Goal: Information Seeking & Learning: Learn about a topic

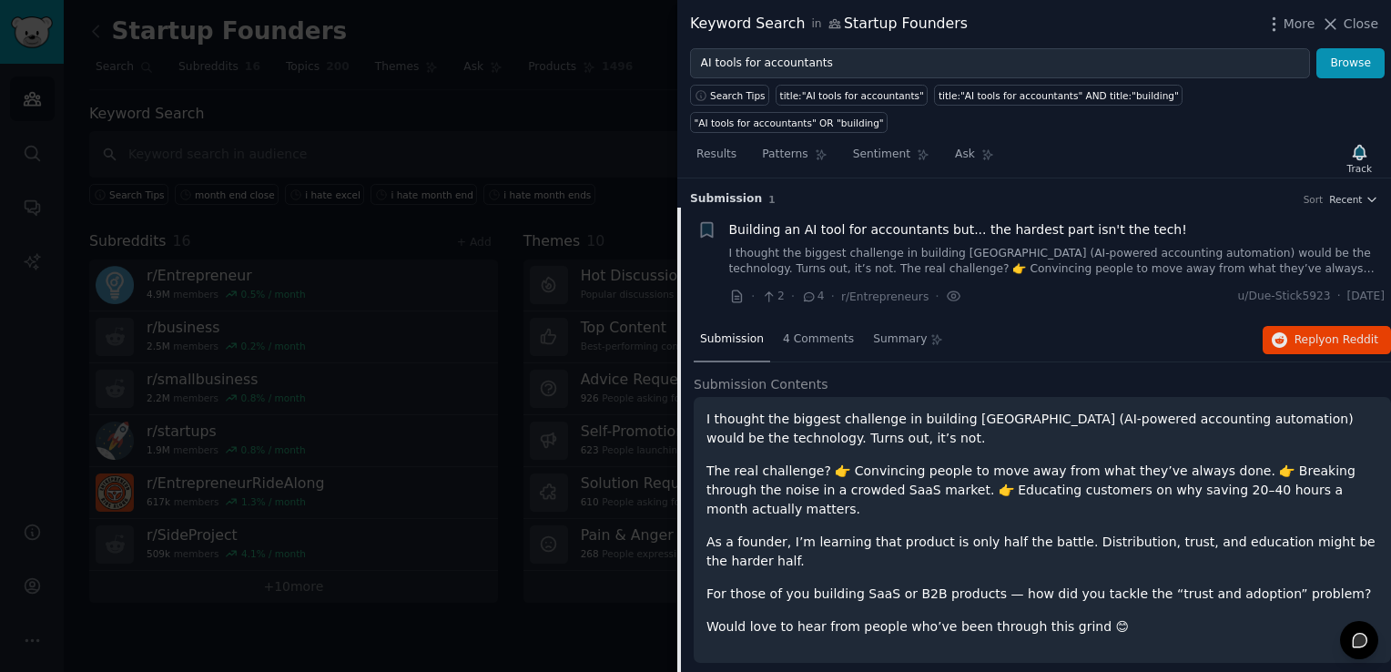
click at [538, 93] on div at bounding box center [695, 336] width 1391 height 672
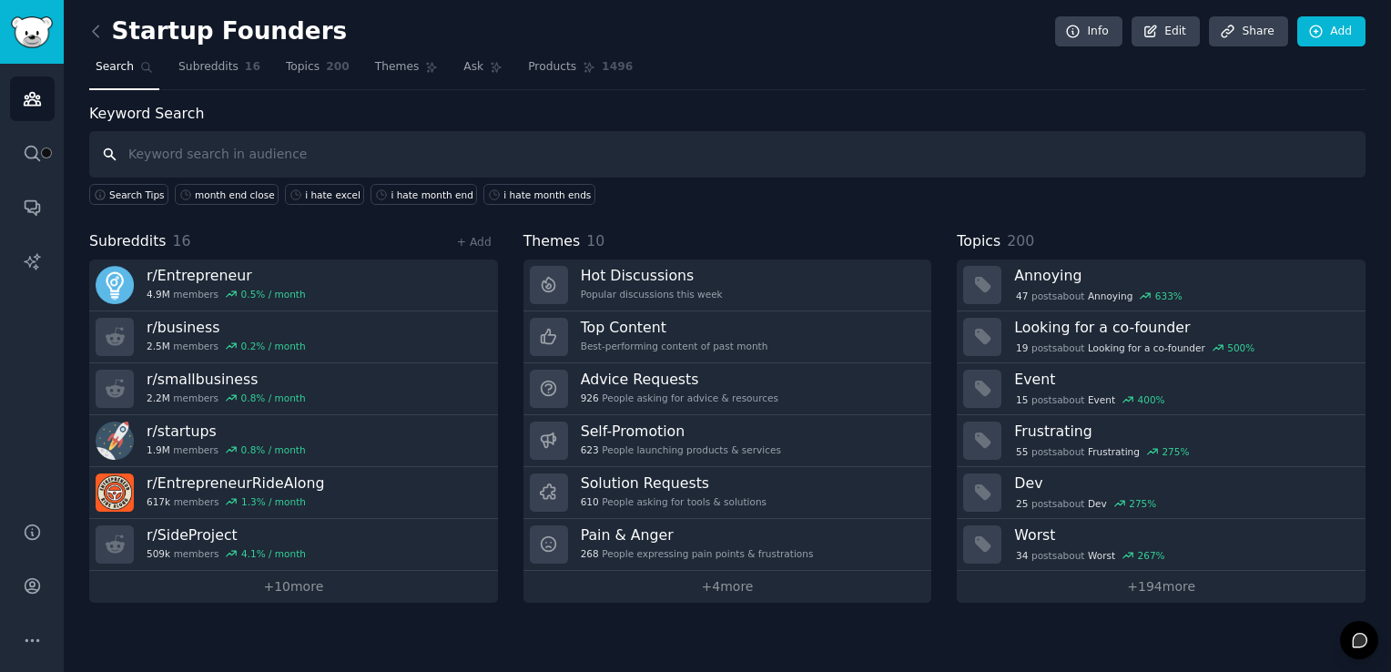
type input "f"
type input "FP&A tools"
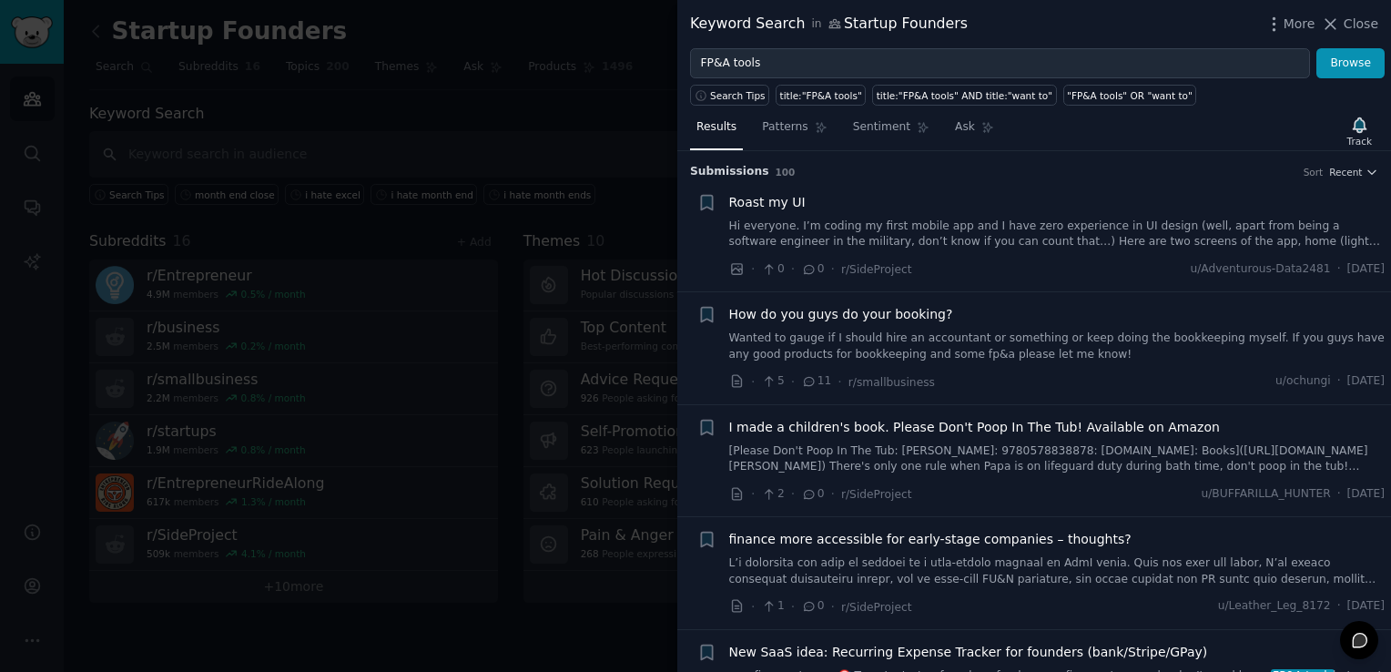
click at [877, 533] on span "finance more accessible for early-stage companies – thoughts?" at bounding box center [930, 539] width 402 height 19
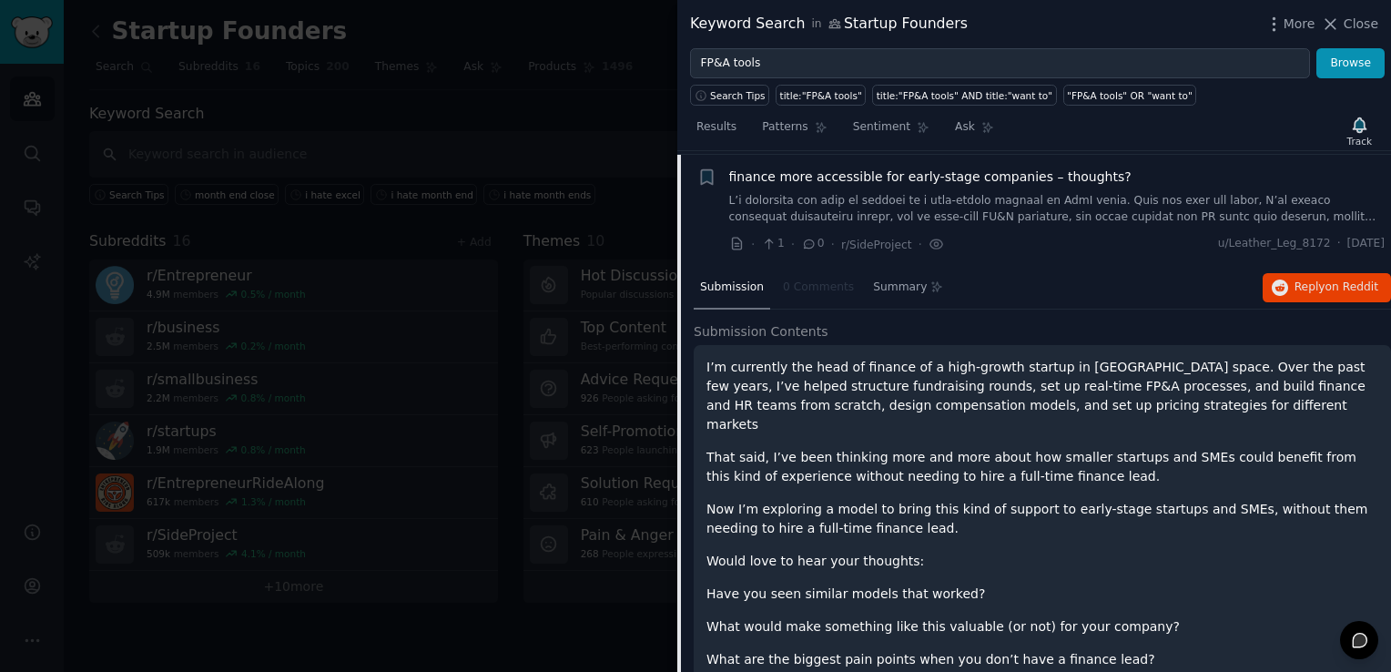
scroll to position [365, 0]
click at [1357, 32] on span "Close" at bounding box center [1361, 24] width 35 height 19
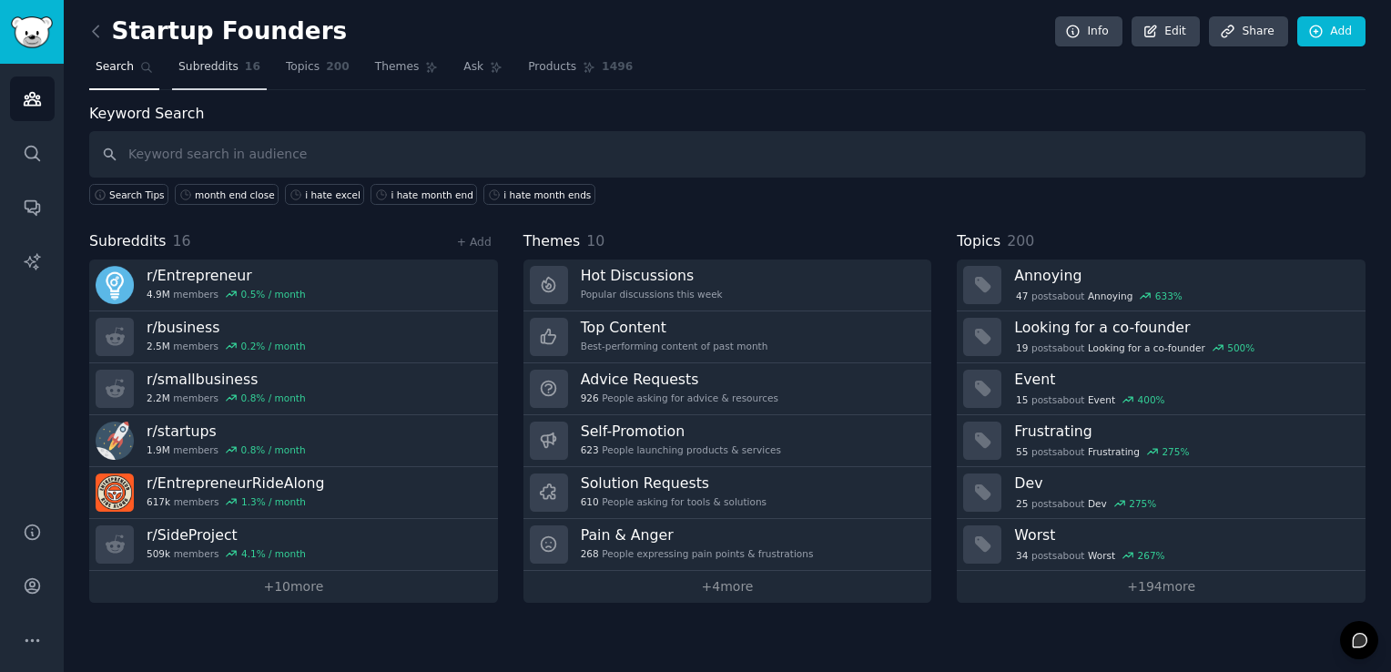
click at [213, 66] on span "Subreddits" at bounding box center [208, 67] width 60 height 16
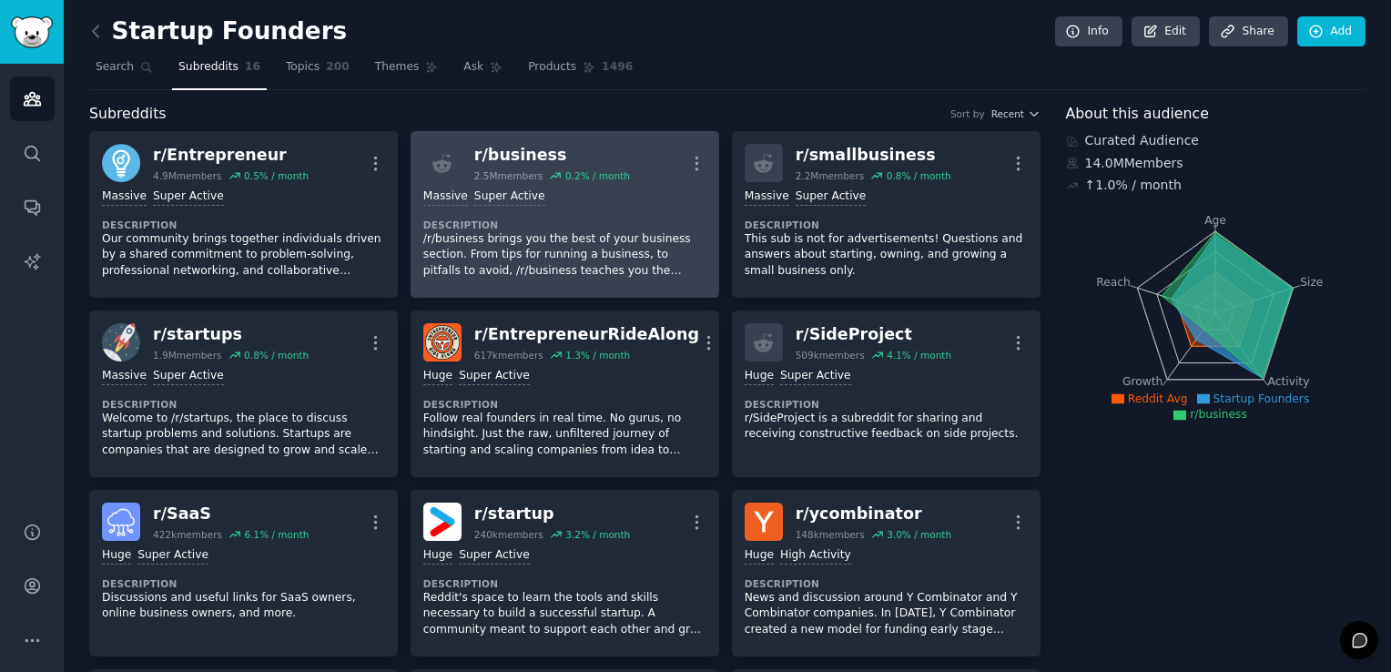
click at [506, 242] on p "/r/business brings you the best of your business section. From tips for running…" at bounding box center [564, 255] width 283 height 48
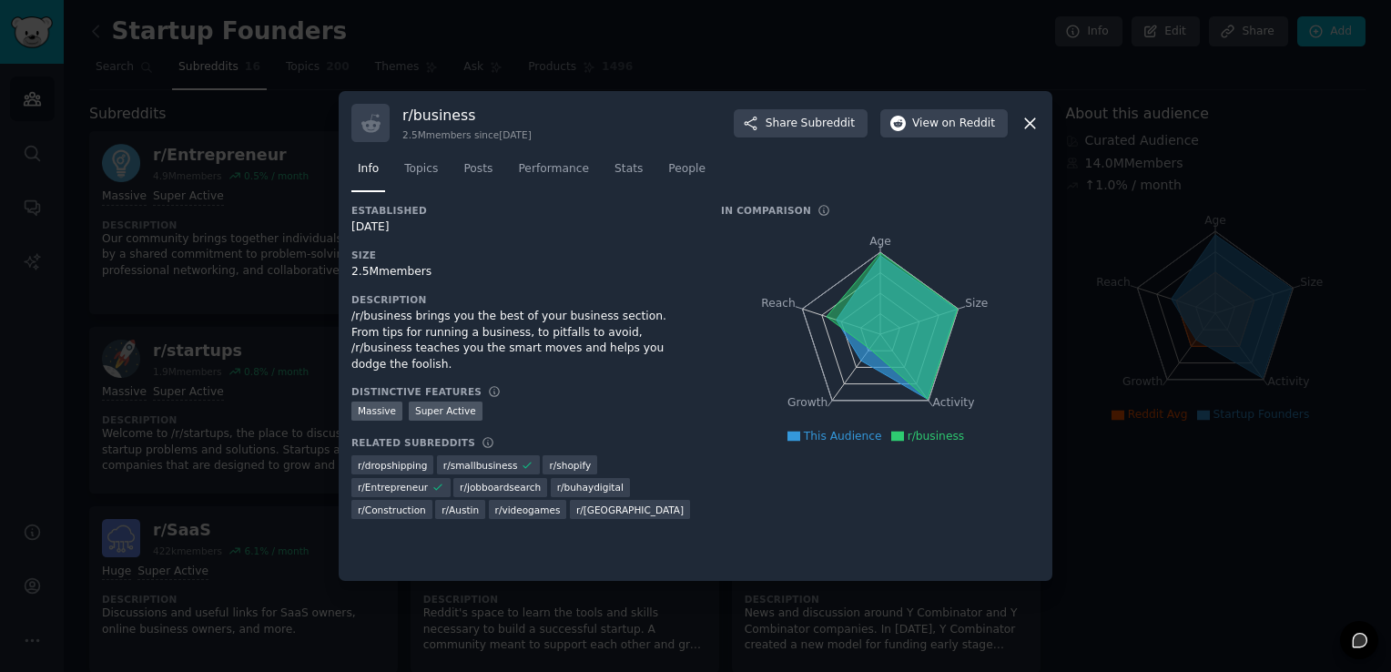
click at [1030, 125] on icon at bounding box center [1030, 123] width 10 height 10
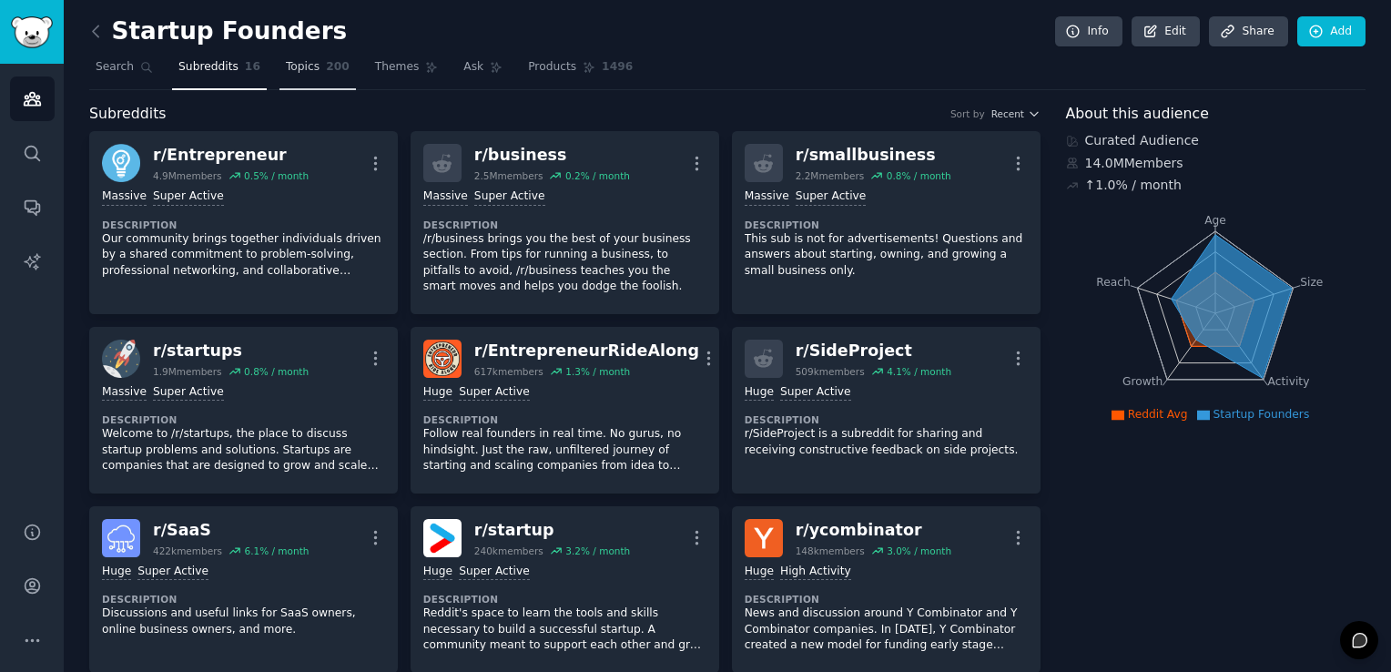
click at [291, 78] on link "Topics 200" at bounding box center [317, 71] width 76 height 37
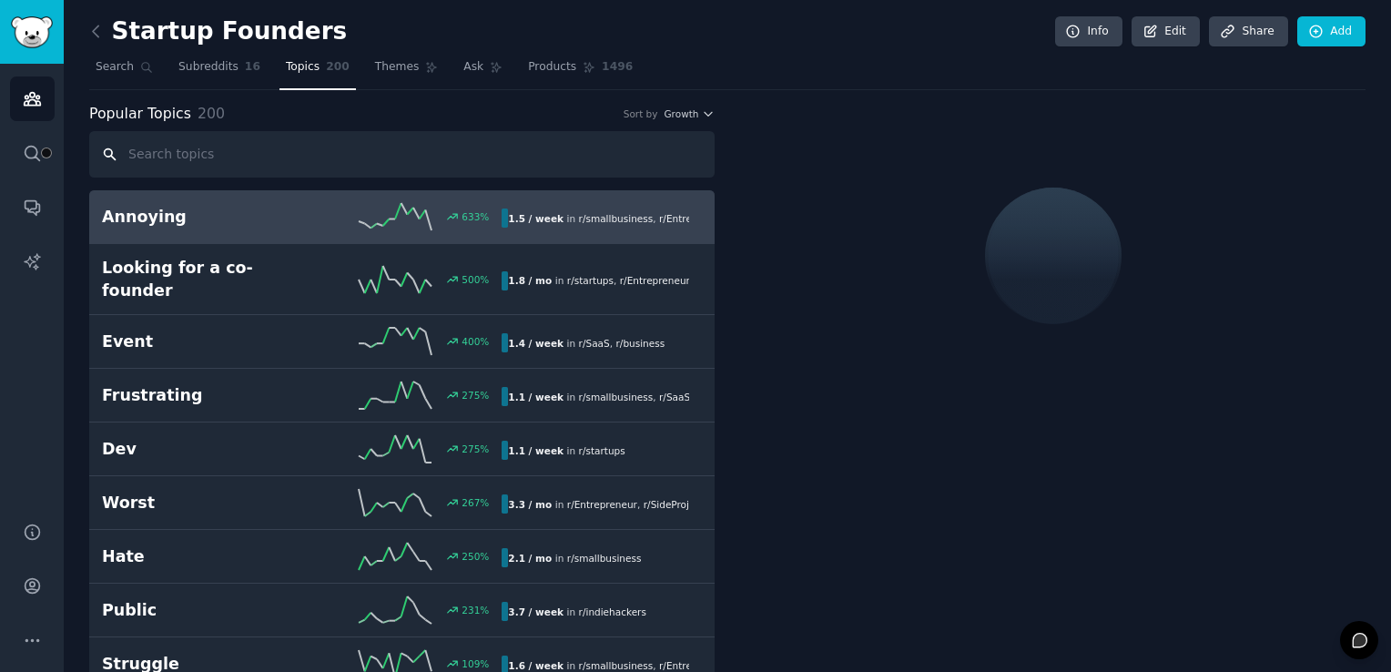
click at [236, 144] on input "text" at bounding box center [401, 154] width 625 height 46
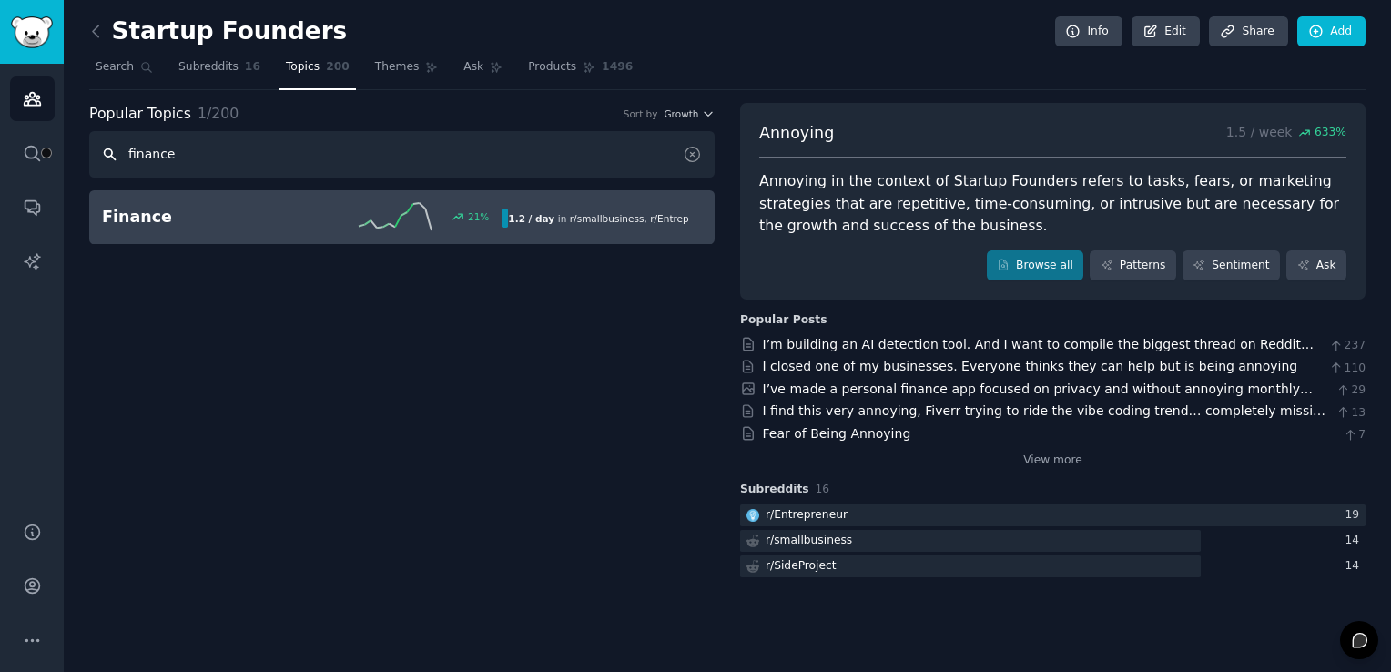
type input "finance"
click at [226, 217] on h2 "Finance" at bounding box center [202, 217] width 200 height 23
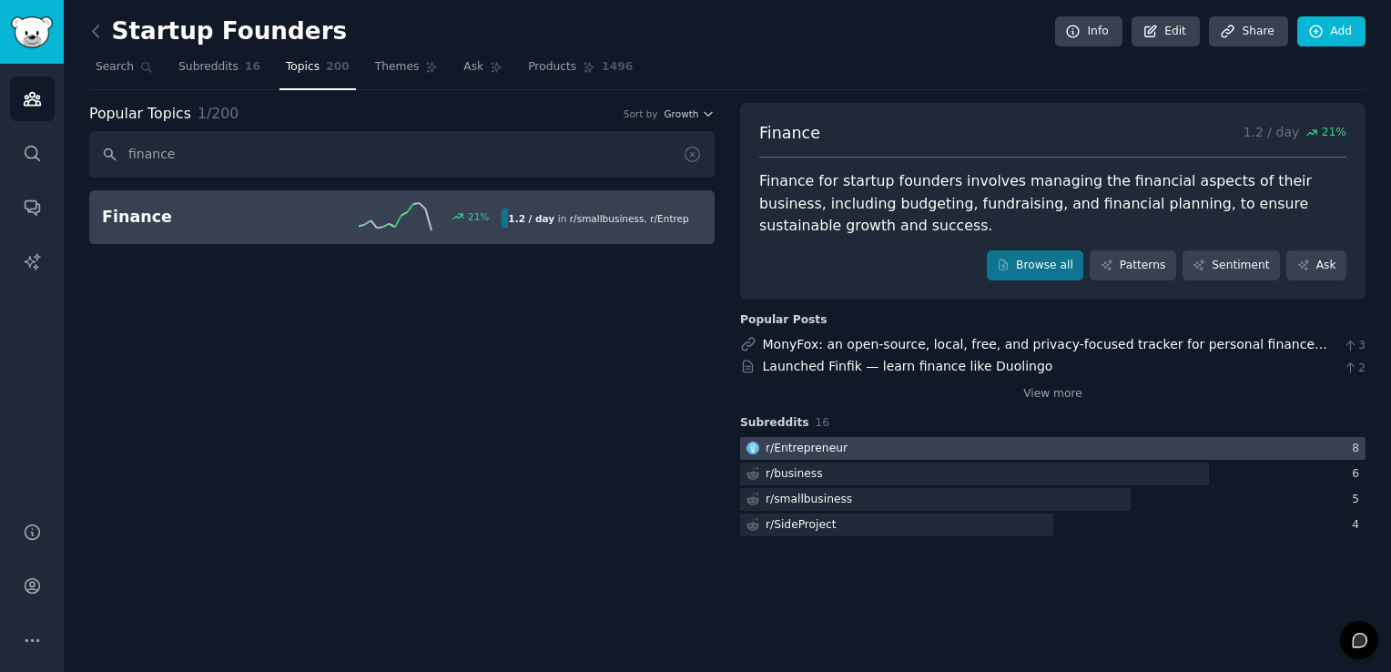
click at [1023, 440] on div at bounding box center [1052, 448] width 625 height 23
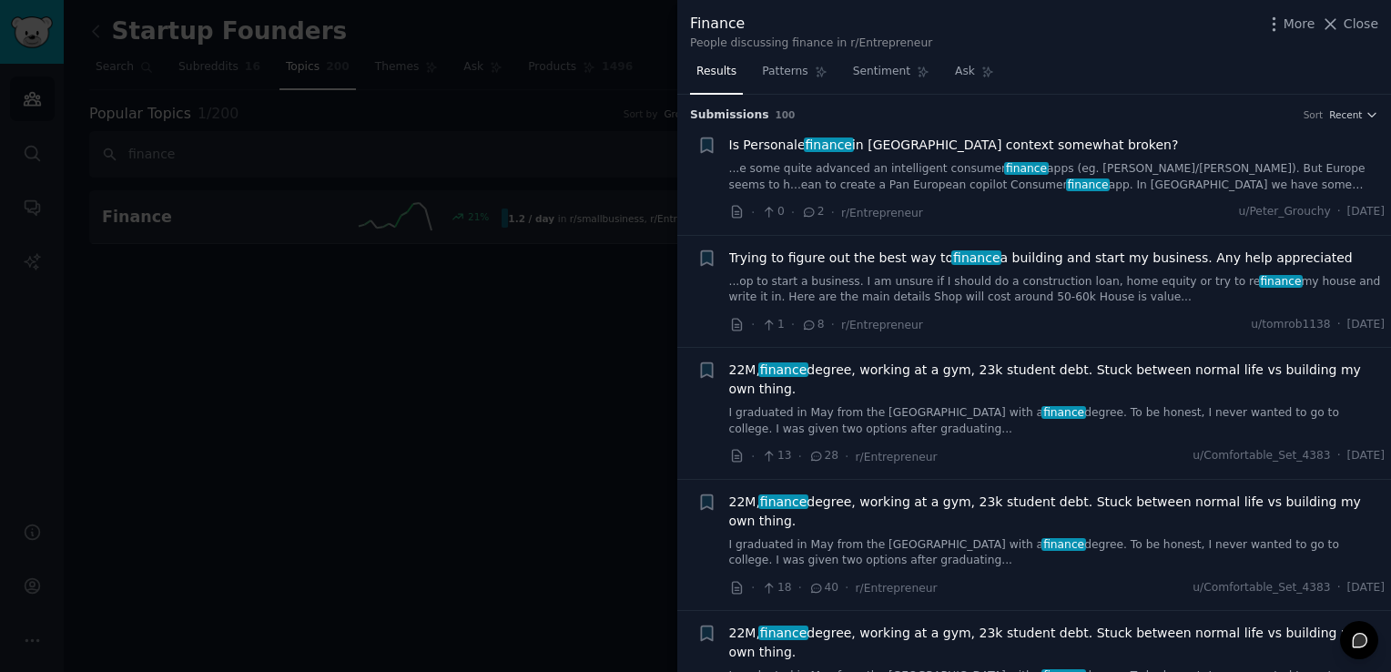
click at [930, 291] on link "...op to start a business. I am unsure if I should do a construction loan, home…" at bounding box center [1057, 290] width 656 height 32
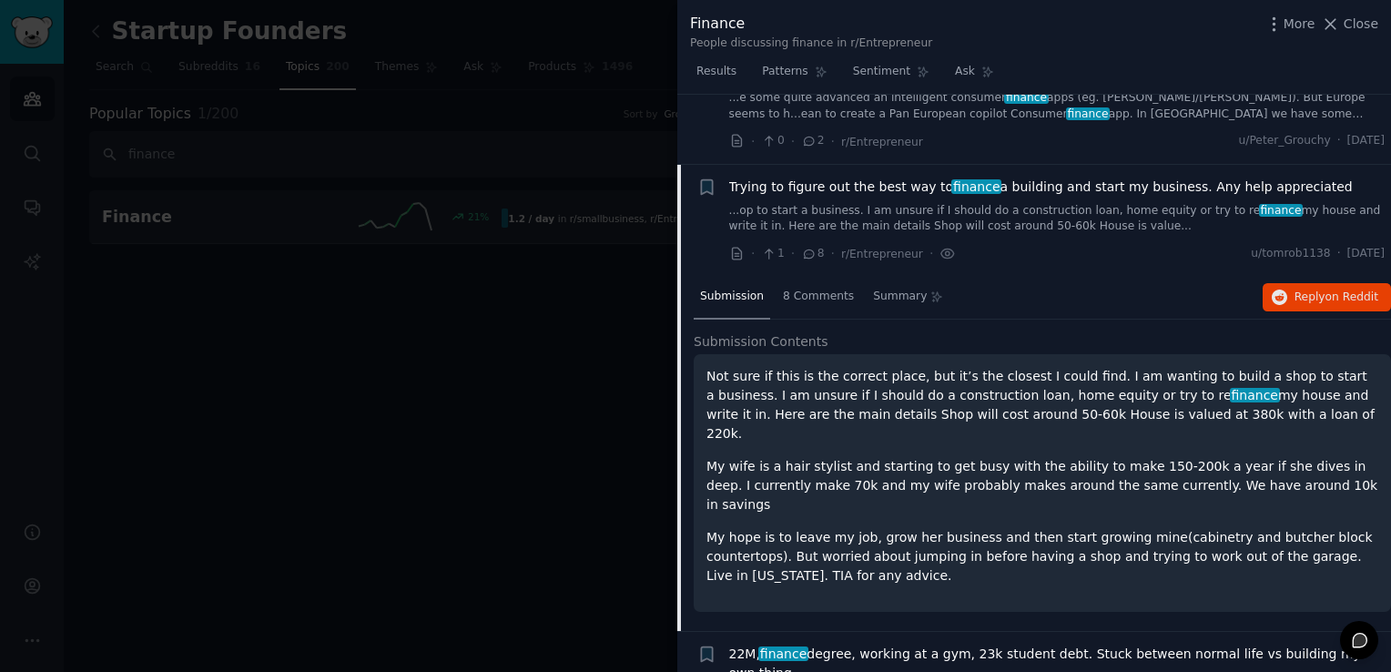
scroll to position [141, 0]
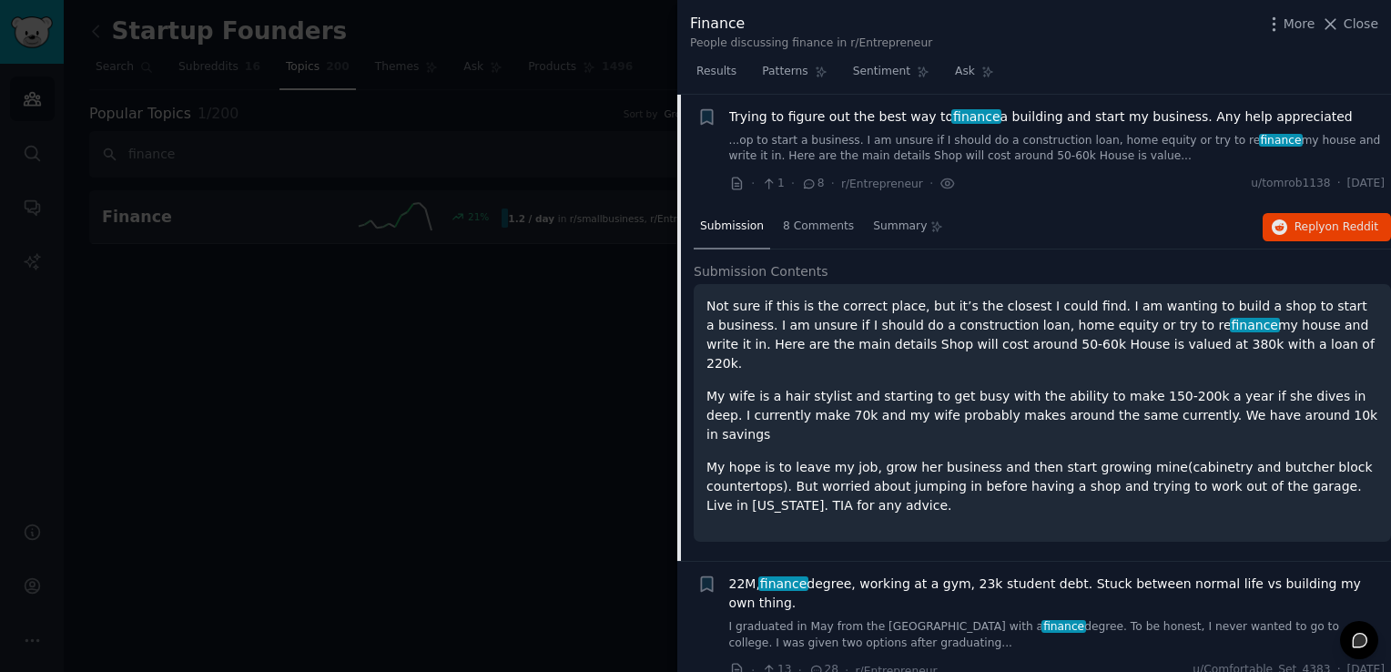
click at [1355, 29] on span "Close" at bounding box center [1361, 24] width 35 height 19
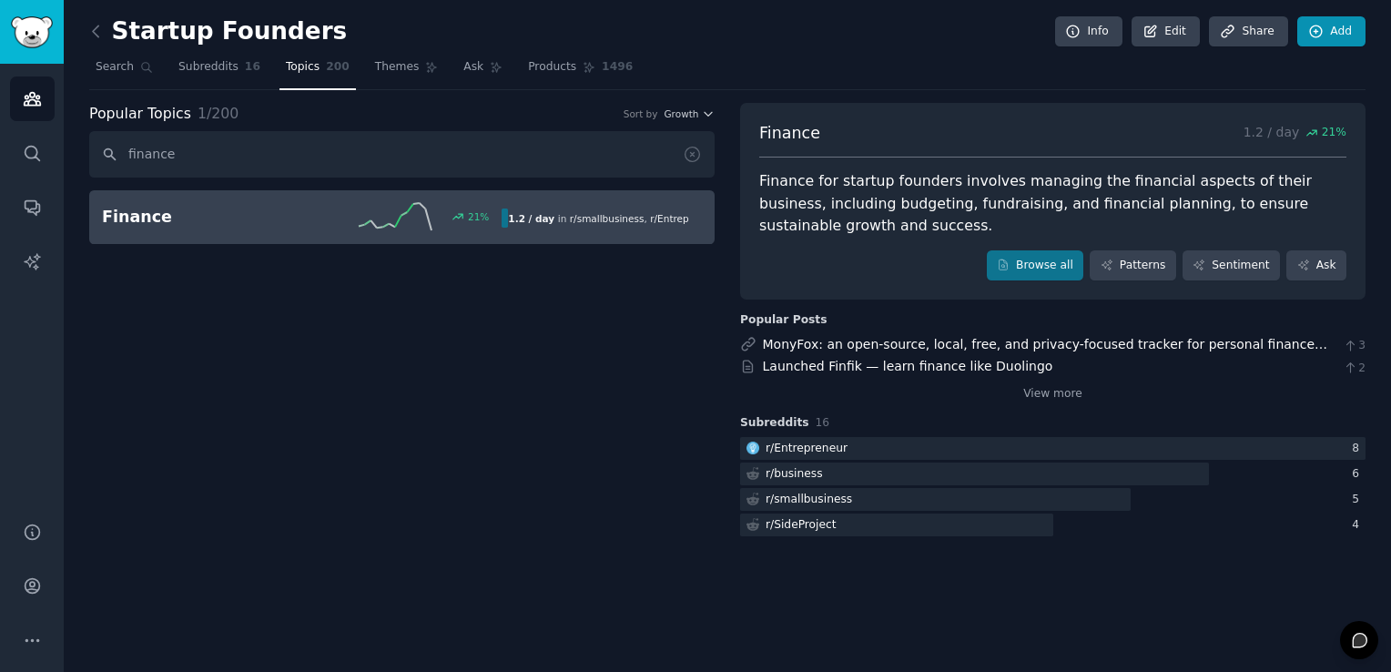
click at [740, 437] on link "r/ Entrepreneur 8" at bounding box center [1052, 448] width 625 height 23
